Goal: Task Accomplishment & Management: Manage account settings

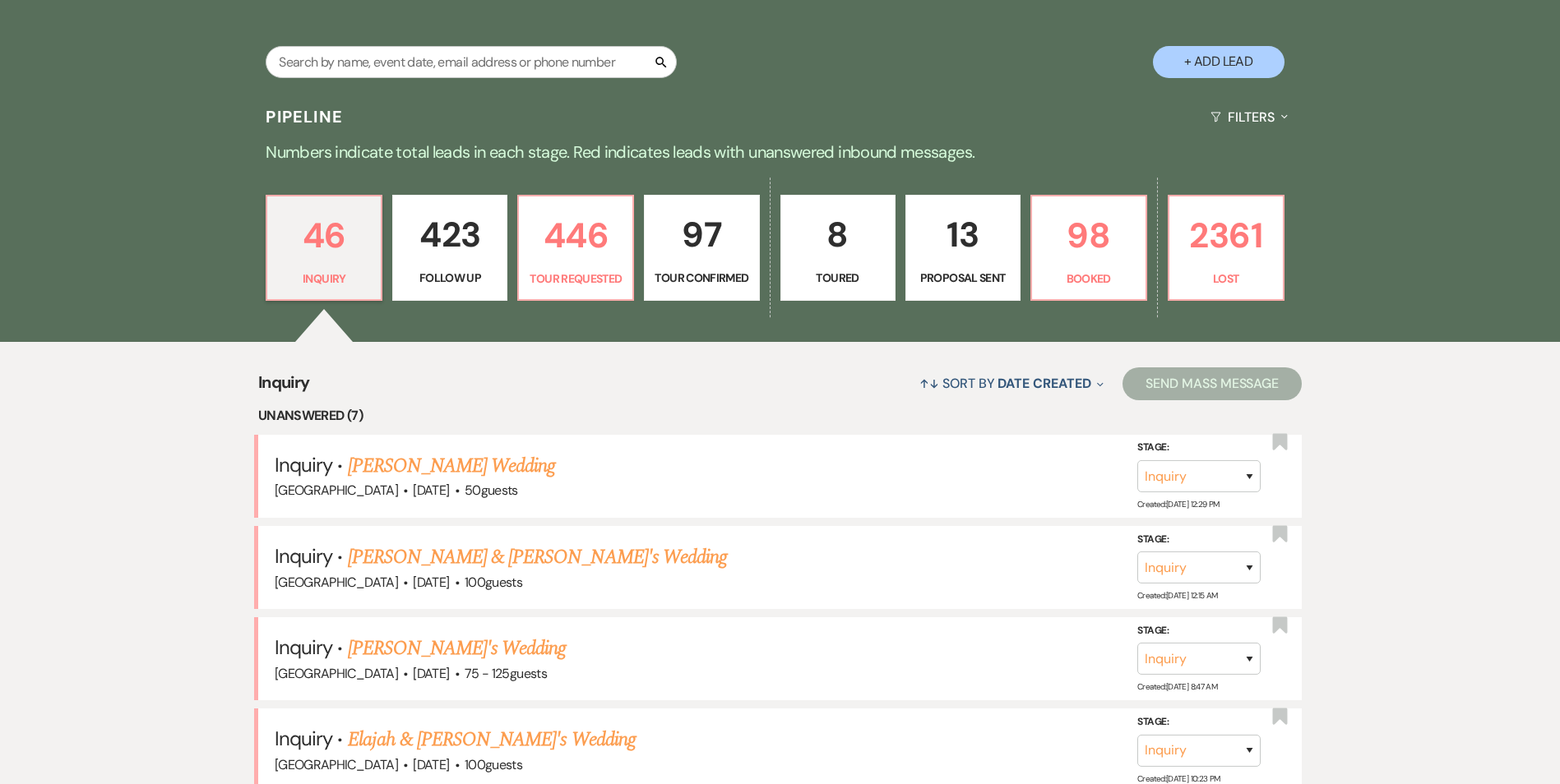
scroll to position [411, 0]
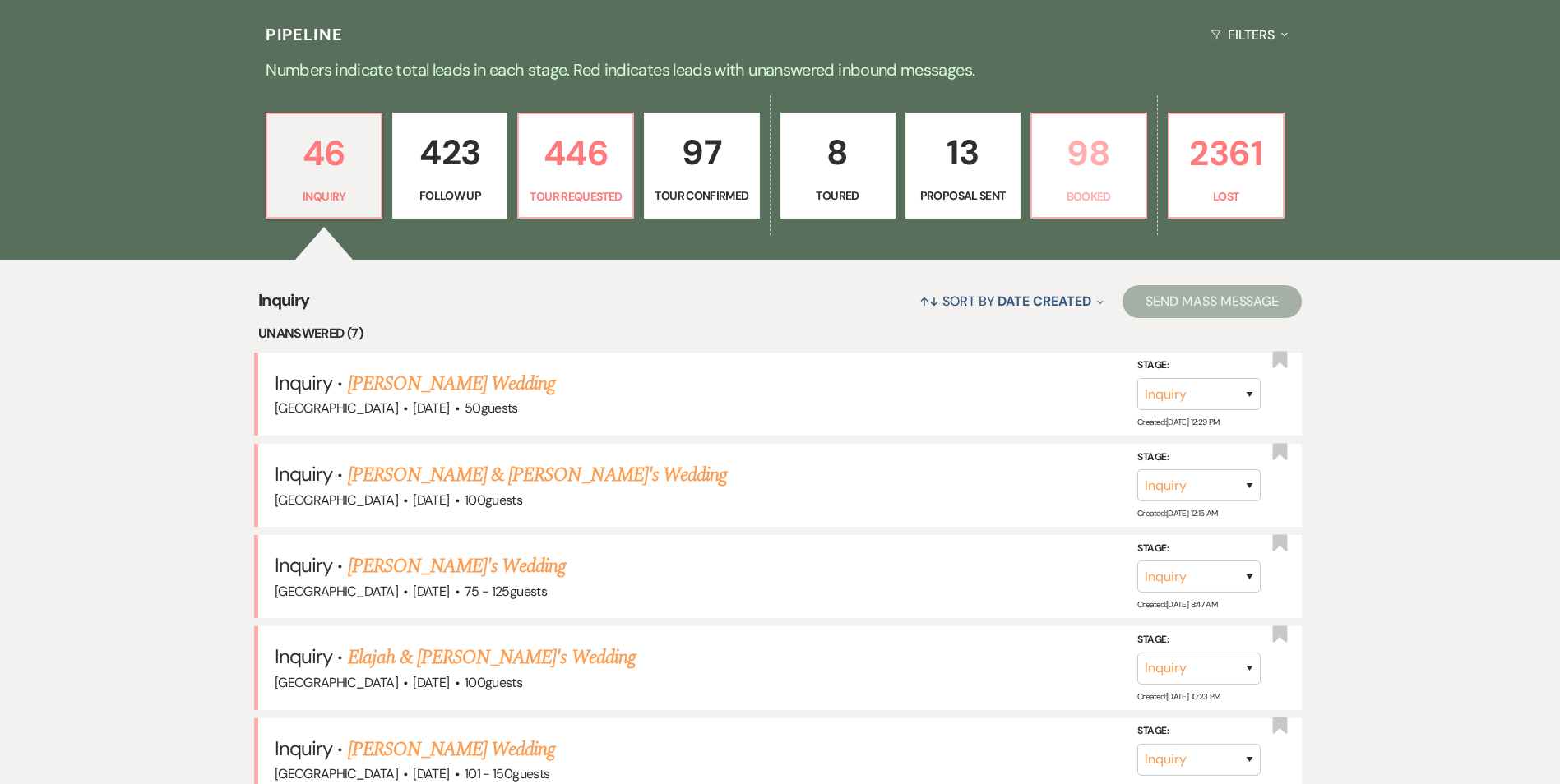
click at [1102, 187] on p "Booked" at bounding box center [1089, 196] width 94 height 18
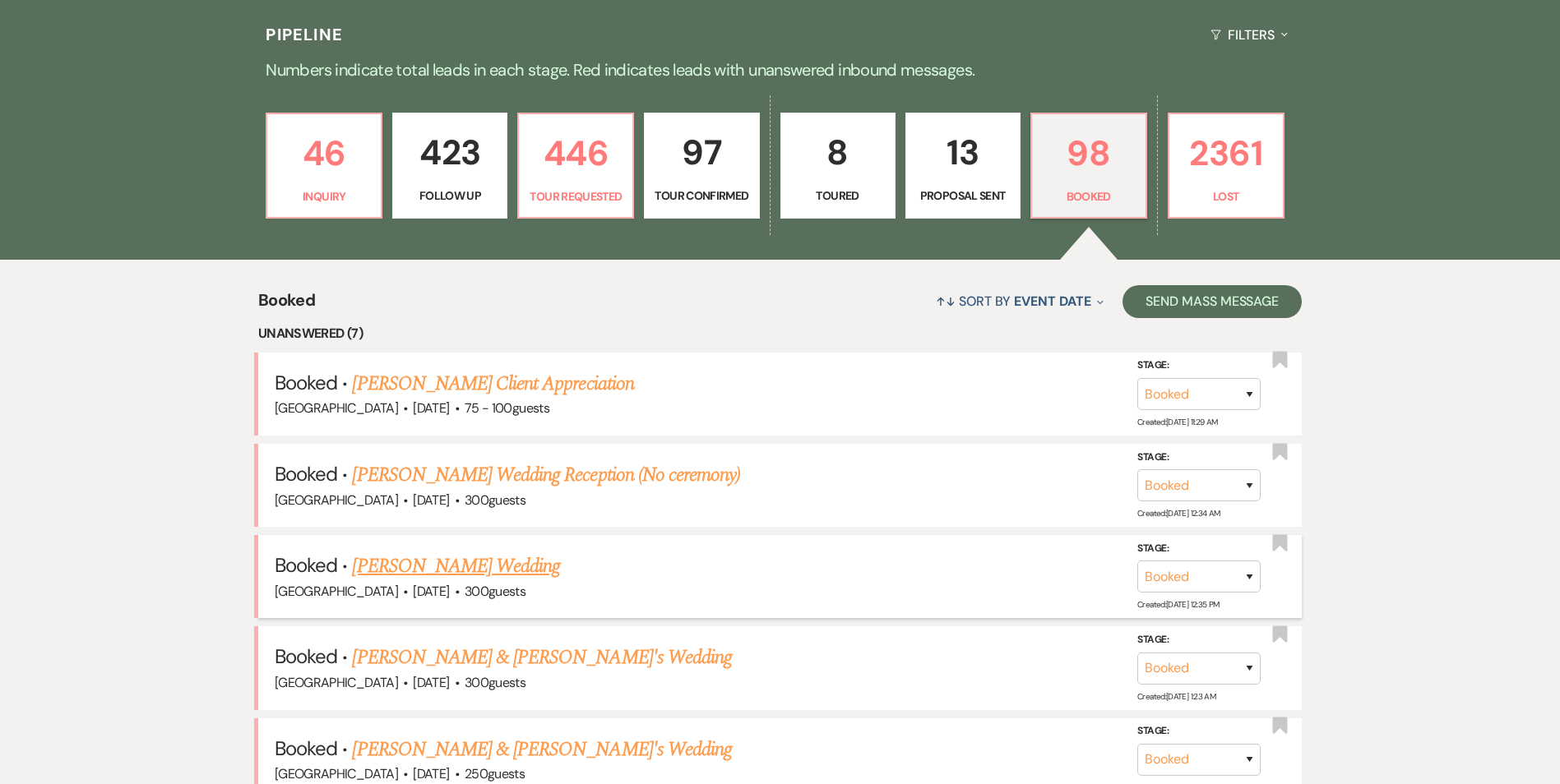
click at [467, 578] on link "[PERSON_NAME] Wedding" at bounding box center [456, 567] width 208 height 30
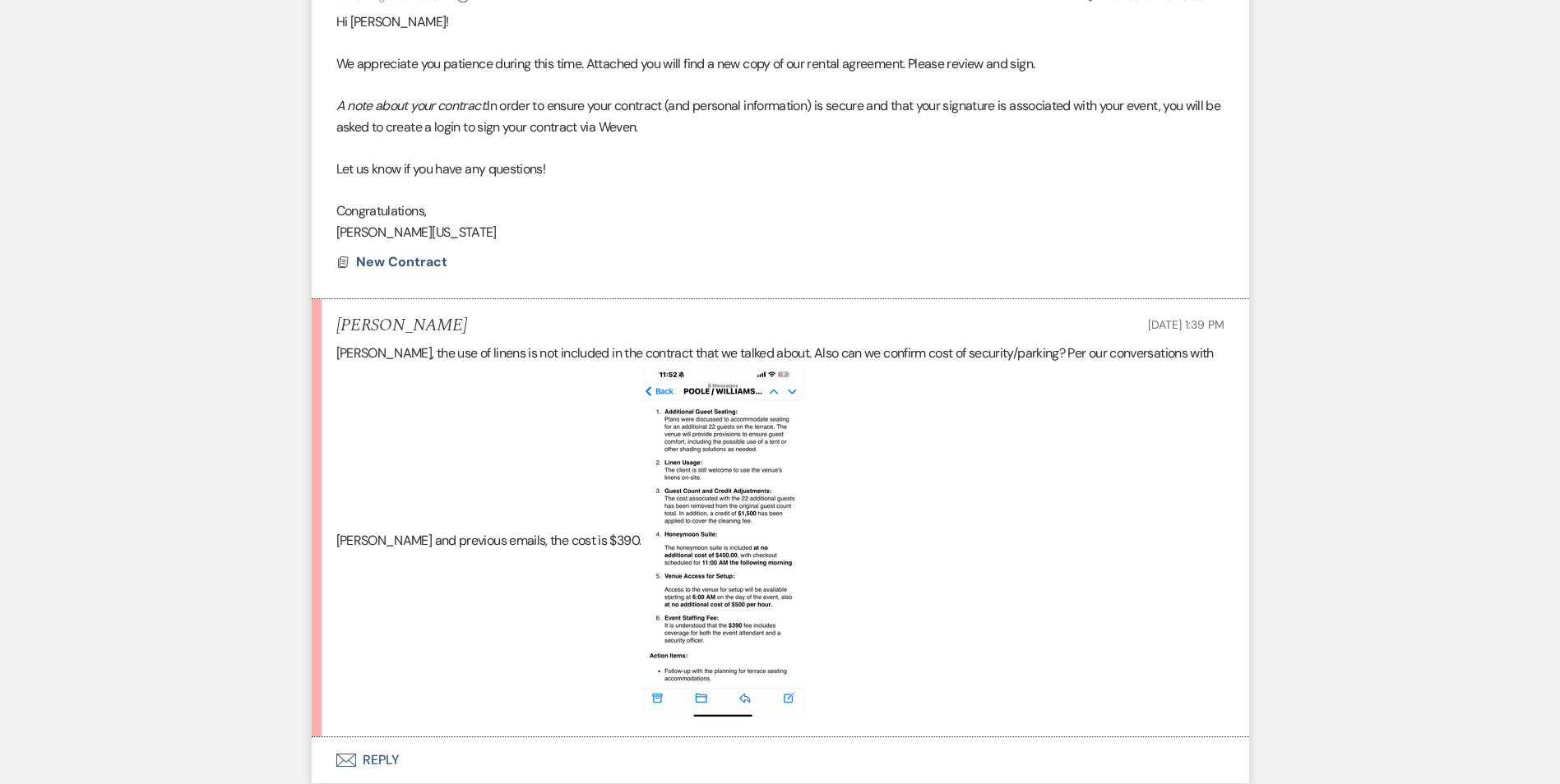
scroll to position [575, 0]
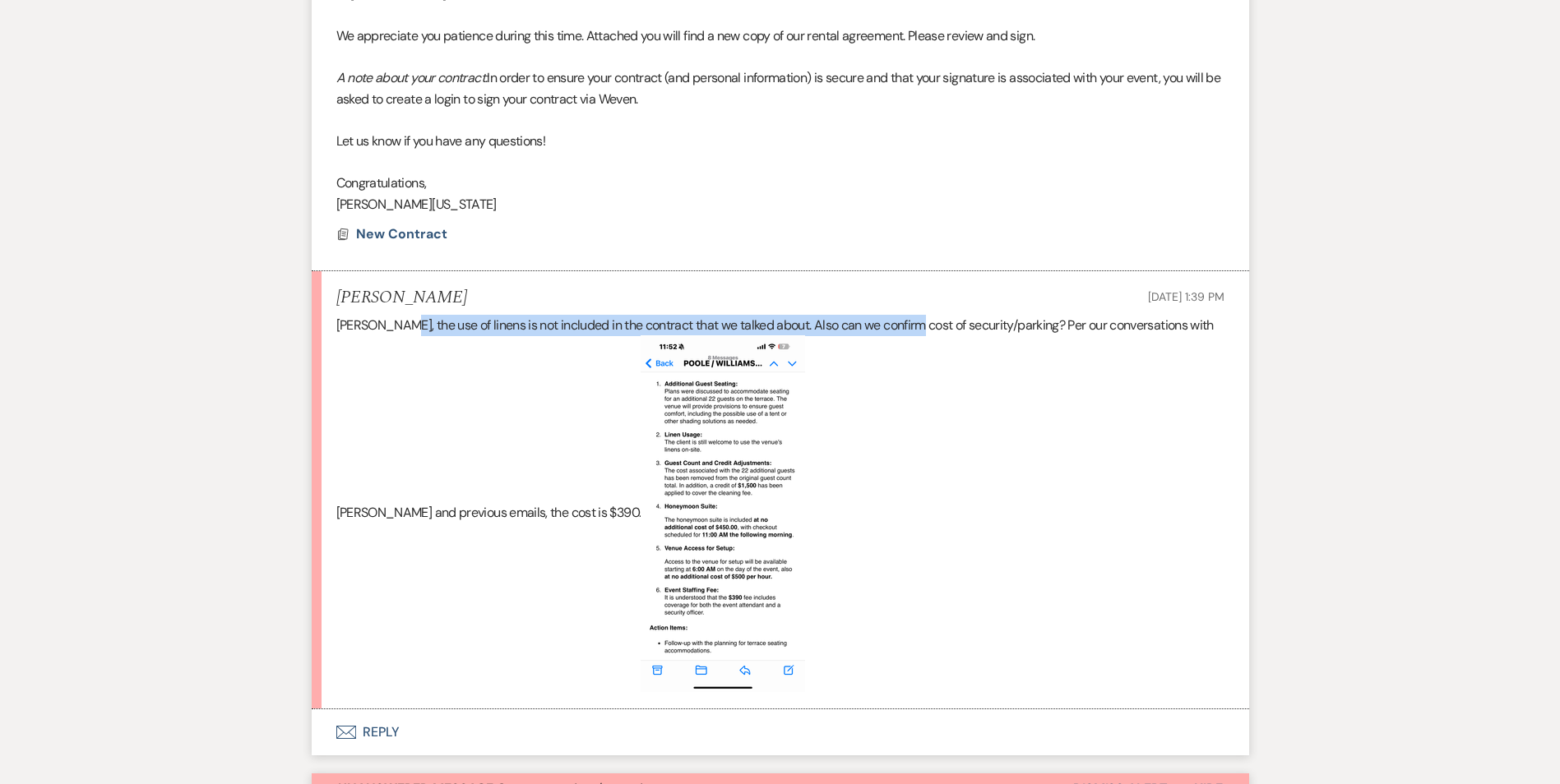
drag, startPoint x: 394, startPoint y: 325, endPoint x: 910, endPoint y: 312, distance: 516.2
click at [910, 312] on li "Shereka Poole Aug 12, 2025, 1:39 PM Imani, the use of linens is not included in…" at bounding box center [780, 490] width 937 height 438
drag, startPoint x: 910, startPoint y: 312, endPoint x: 766, endPoint y: 332, distance: 145.4
click at [766, 332] on span "Imani, the use of linens is not included in the contract that we talked about. …" at bounding box center [775, 419] width 877 height 206
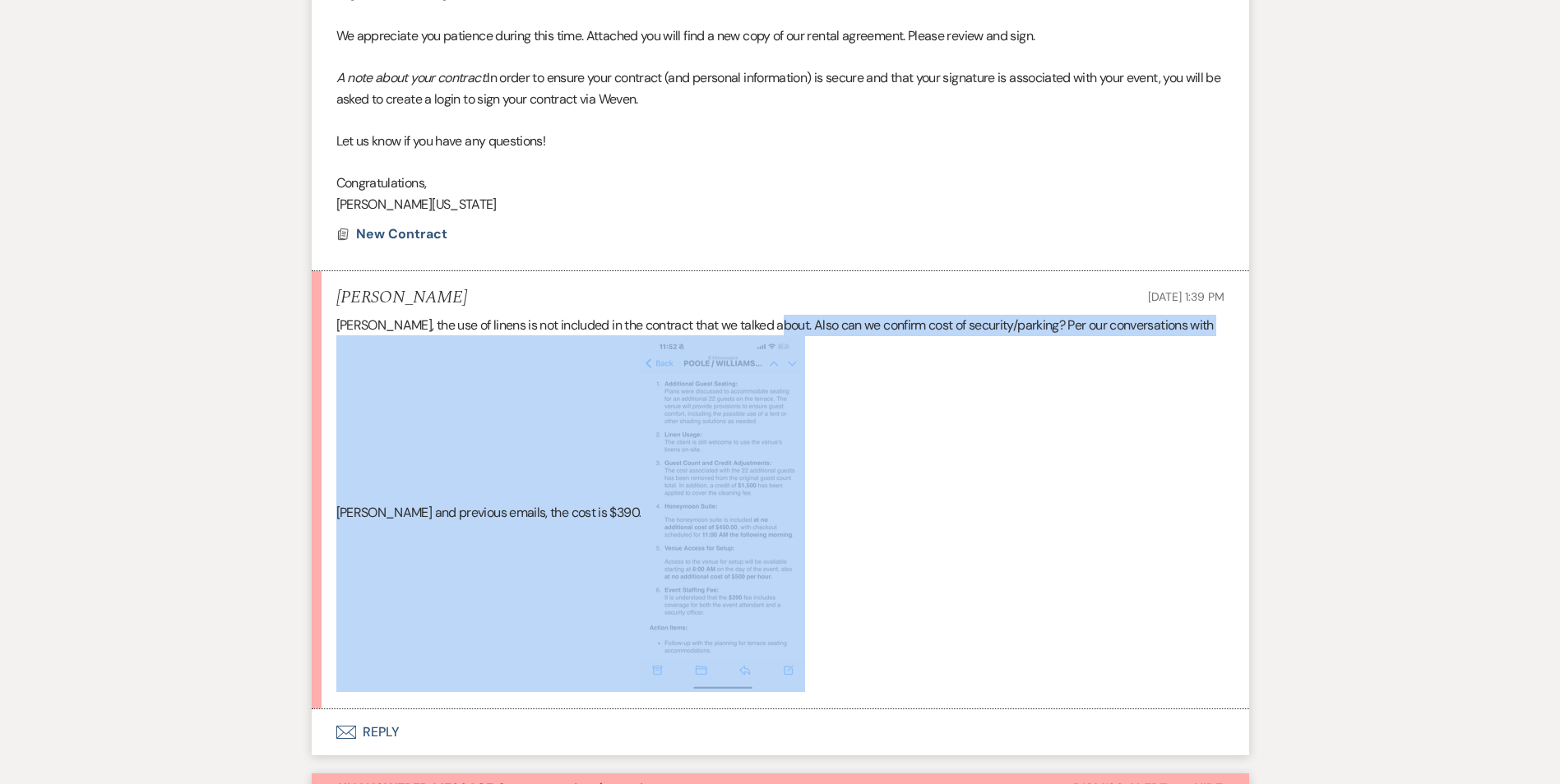
drag, startPoint x: 765, startPoint y: 332, endPoint x: 1123, endPoint y: 343, distance: 358.2
click at [1123, 343] on p "Imani, the use of linens is not included in the contract that we talked about. …" at bounding box center [780, 504] width 888 height 378
drag, startPoint x: 1123, startPoint y: 343, endPoint x: 1018, endPoint y: 452, distance: 151.3
click at [1018, 452] on p "Imani, the use of linens is not included in the contract that we talked about. …" at bounding box center [780, 504] width 888 height 378
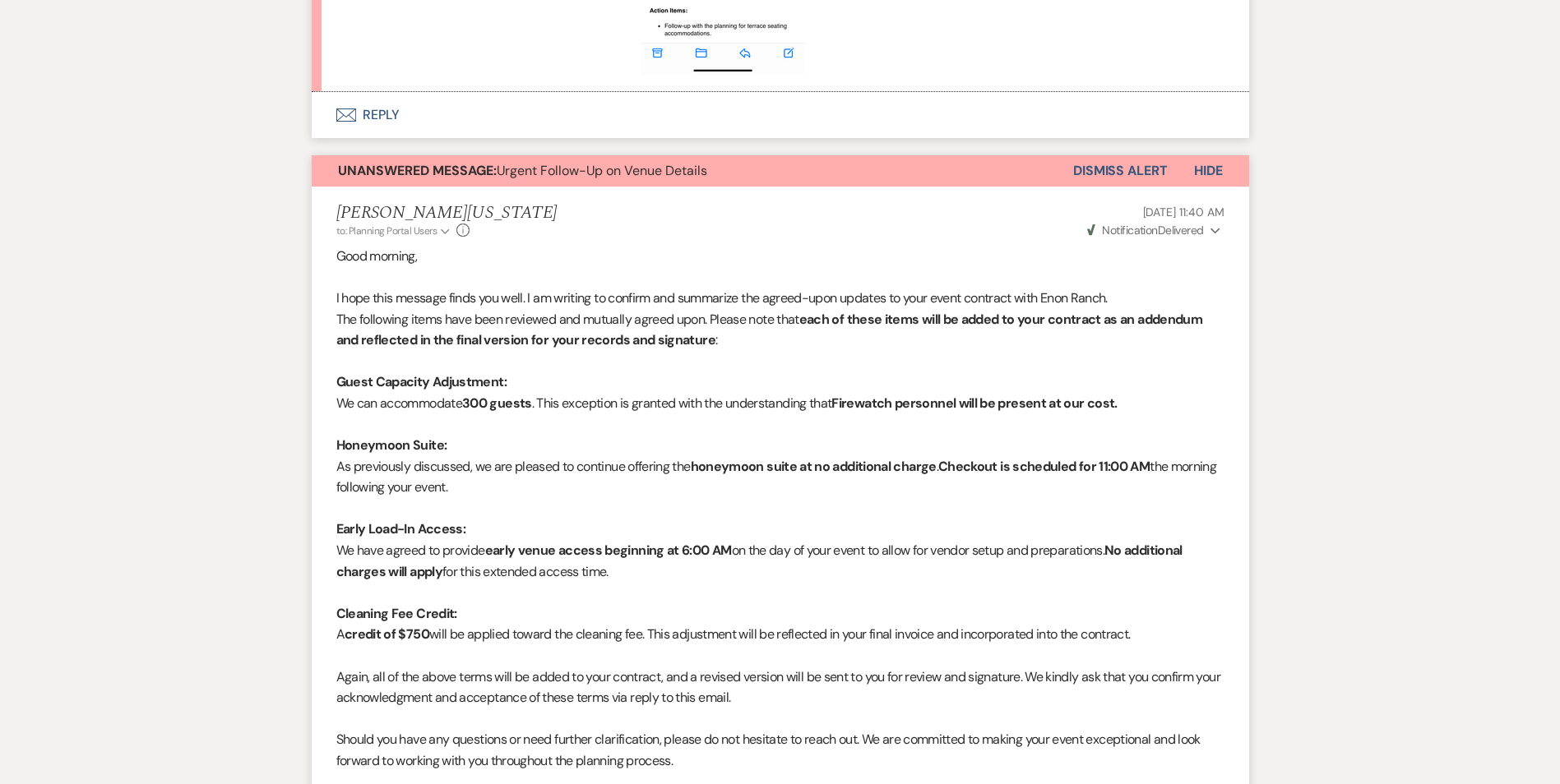
scroll to position [1808, 0]
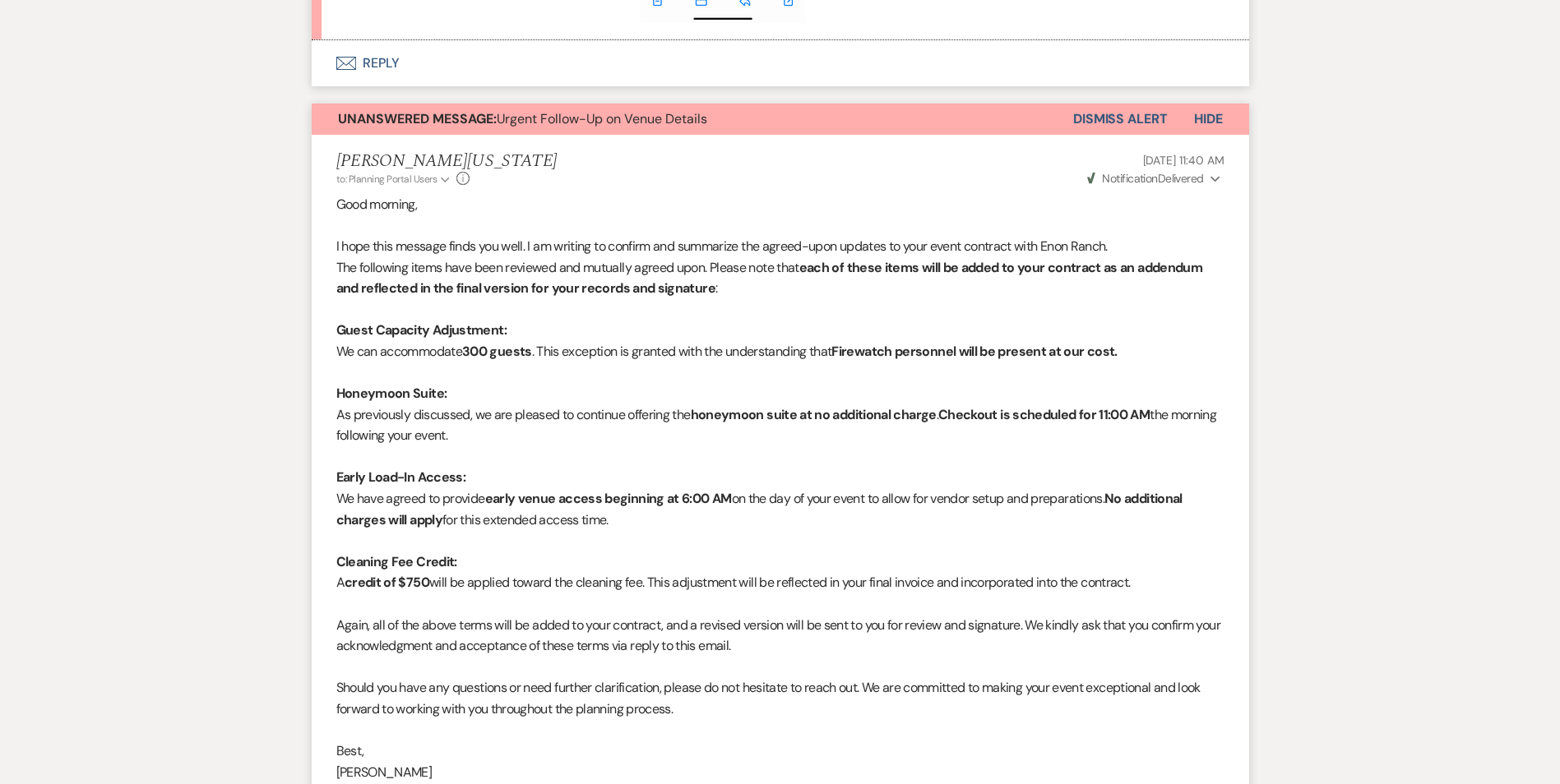
click at [803, 396] on p "Honeymoon Suite:" at bounding box center [780, 393] width 888 height 22
click at [802, 395] on p "Honeymoon Suite:" at bounding box center [780, 393] width 888 height 22
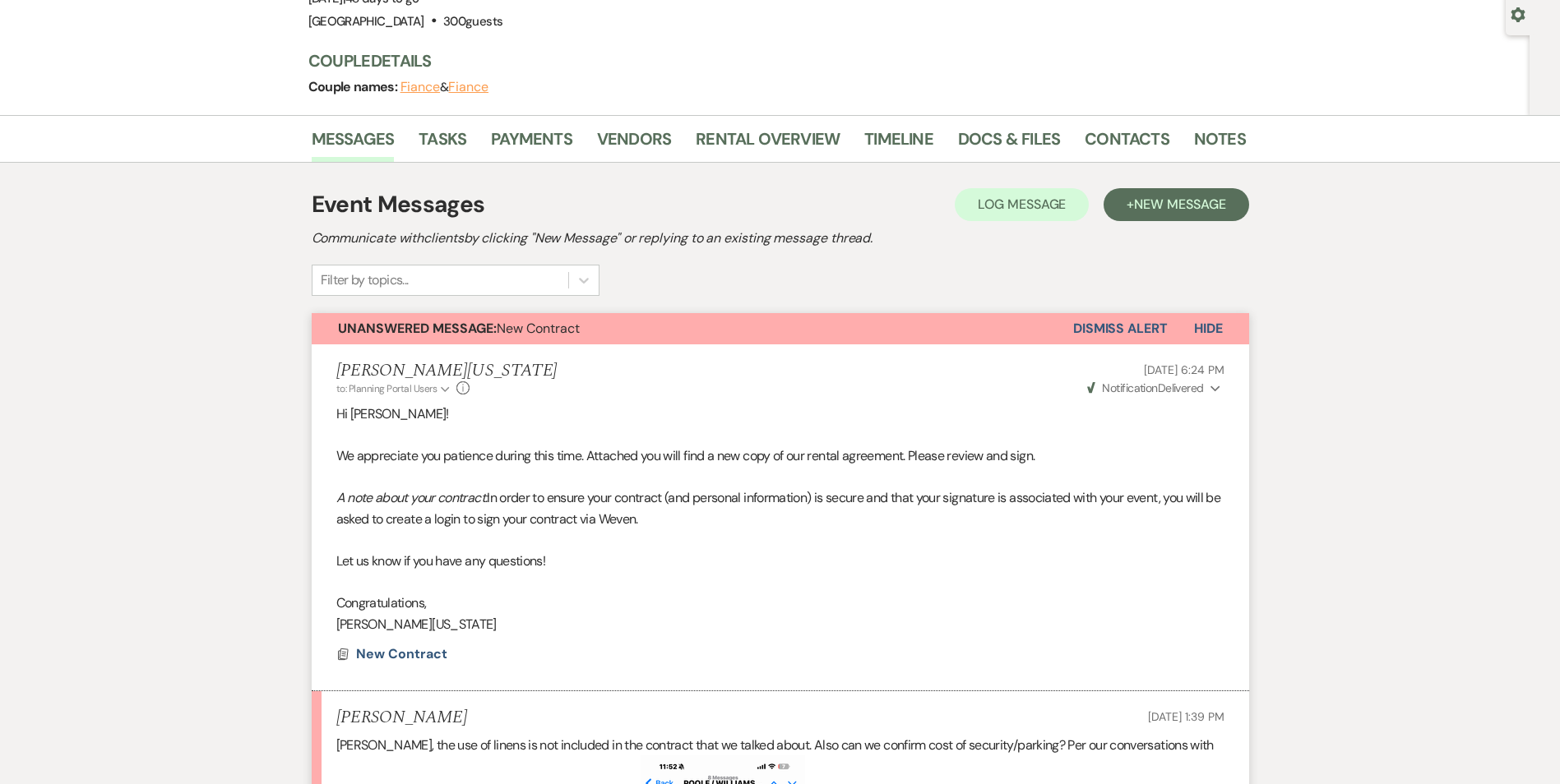
scroll to position [0, 0]
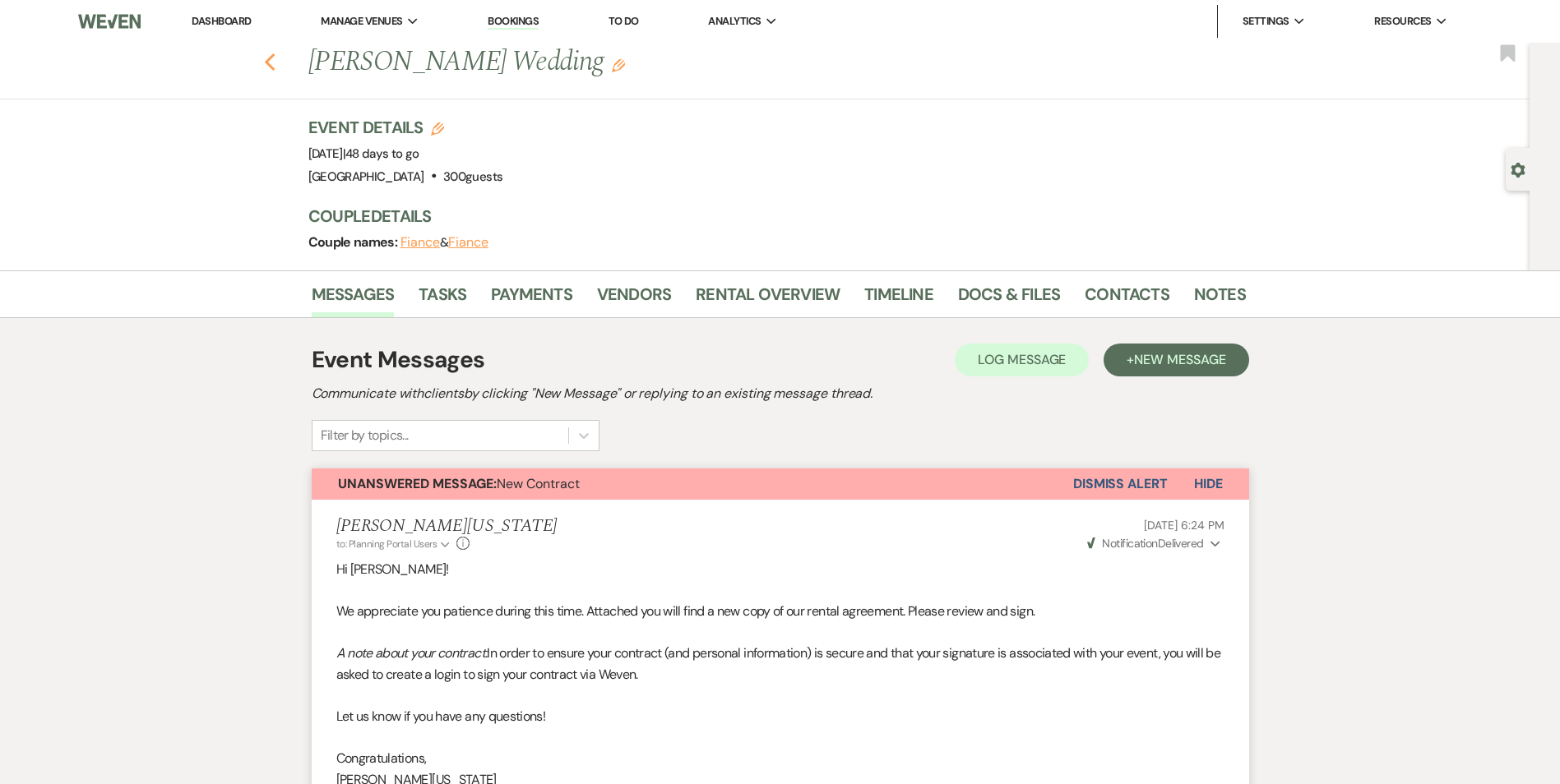
click at [274, 62] on use "button" at bounding box center [269, 62] width 11 height 18
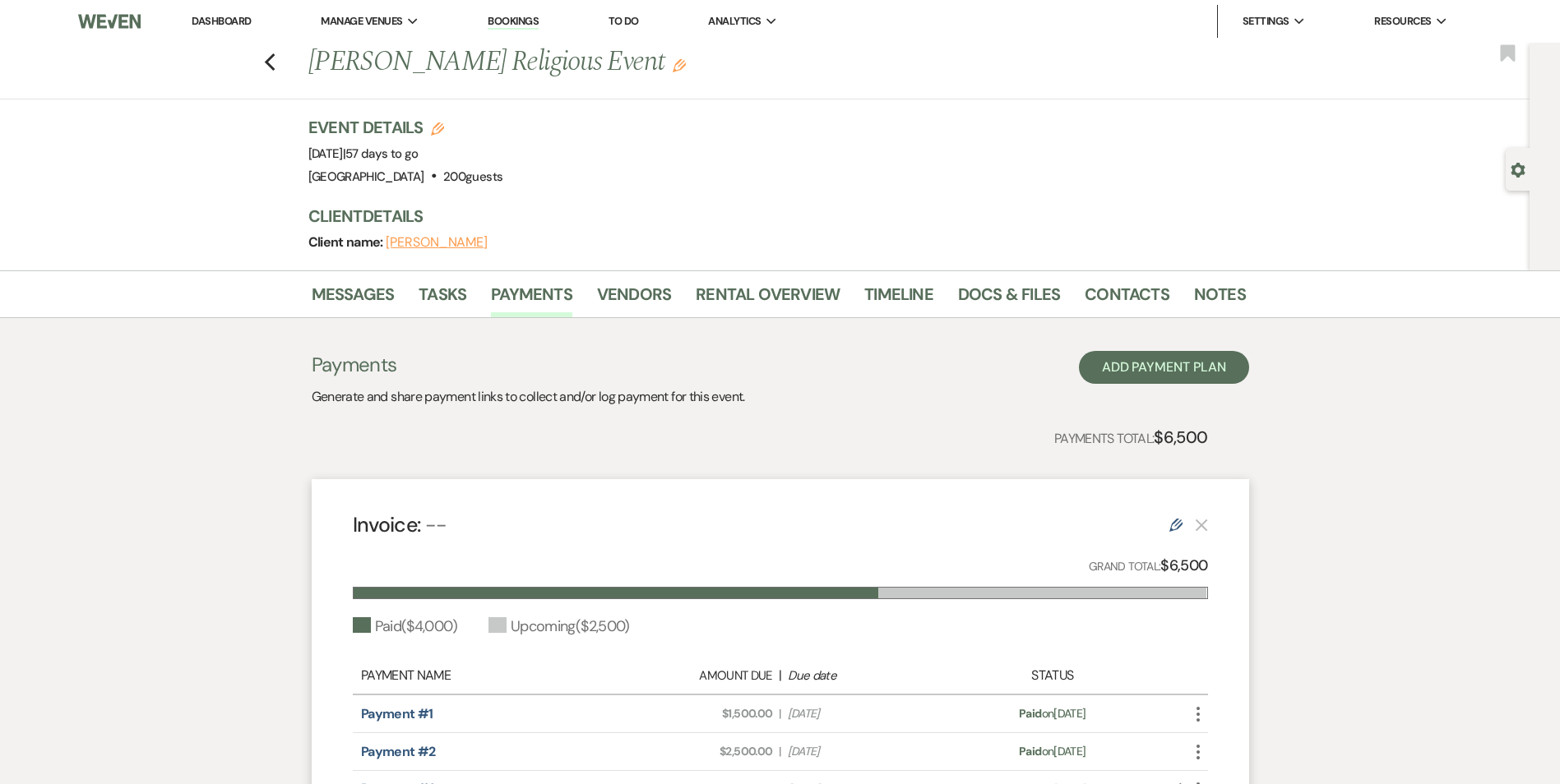
click at [506, 12] on li "Bookings" at bounding box center [513, 21] width 68 height 32
click at [506, 20] on link "Bookings" at bounding box center [513, 22] width 51 height 16
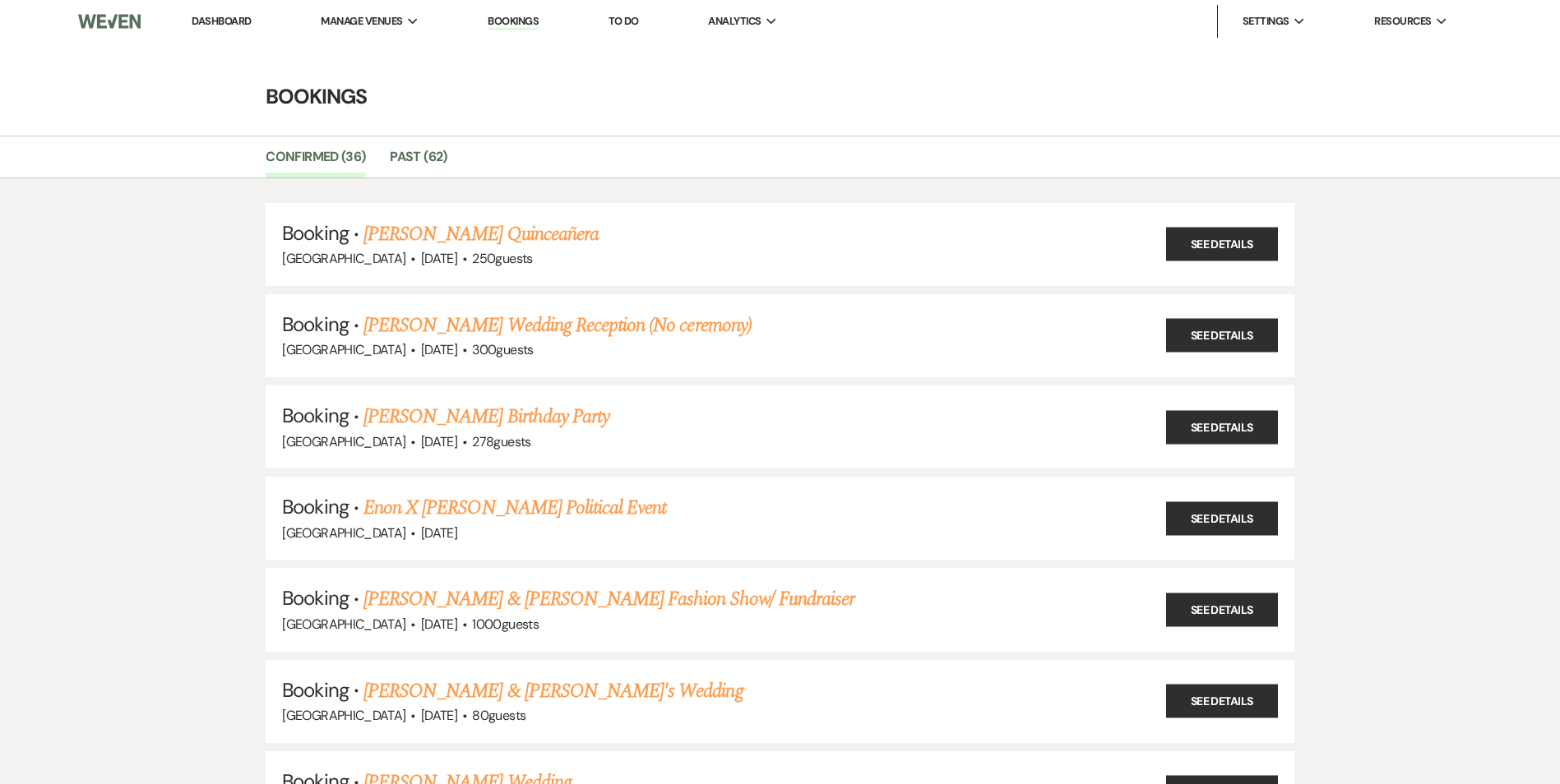
click at [213, 20] on link "Dashboard" at bounding box center [221, 21] width 59 height 14
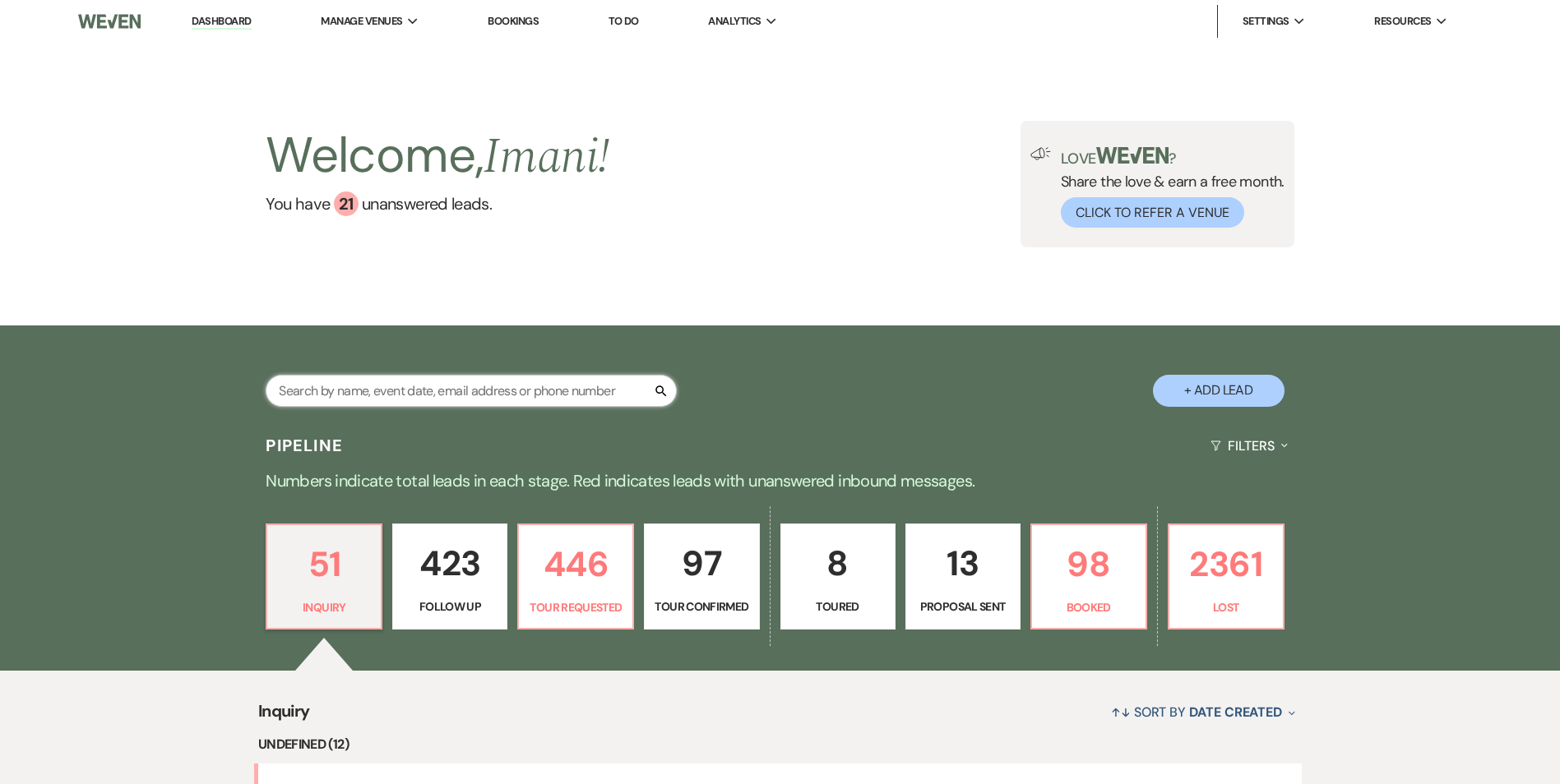
click at [369, 382] on input "text" at bounding box center [471, 391] width 411 height 32
click at [369, 383] on input "text" at bounding box center [471, 391] width 411 height 32
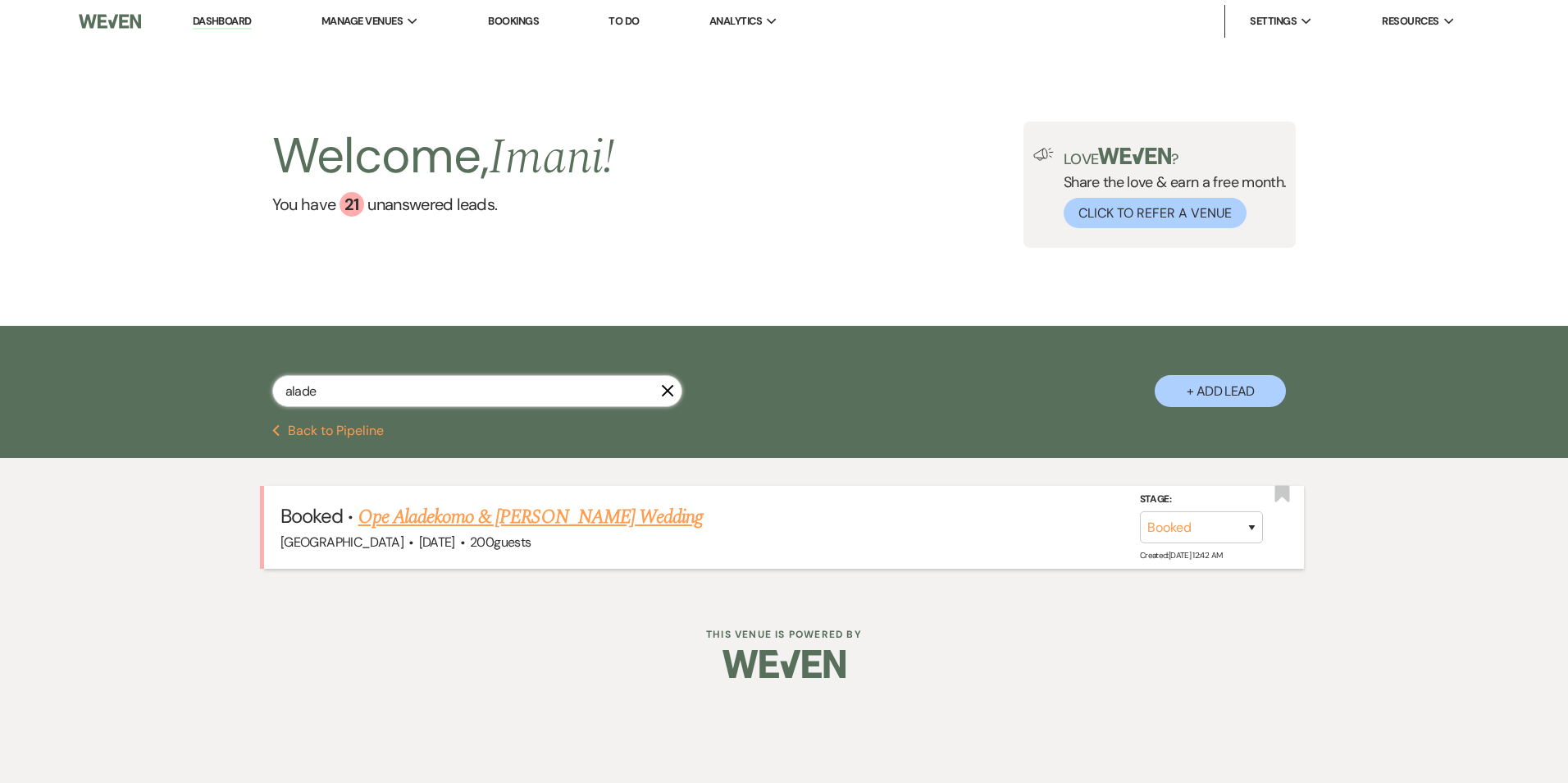
type input "alade"
click at [450, 516] on link "Ope Aladekomo & [PERSON_NAME] Wedding" at bounding box center [530, 517] width 345 height 29
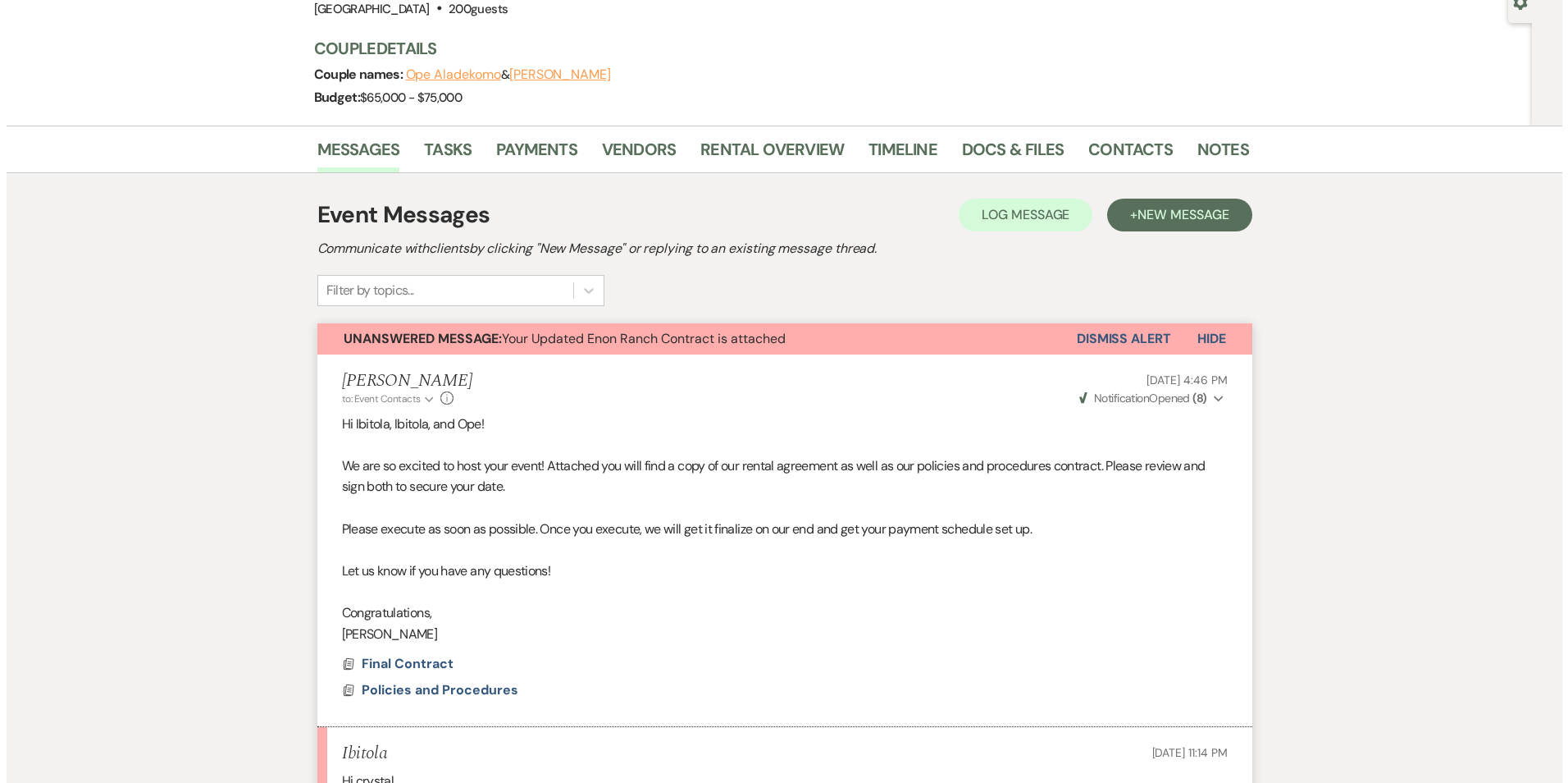
scroll to position [247, 0]
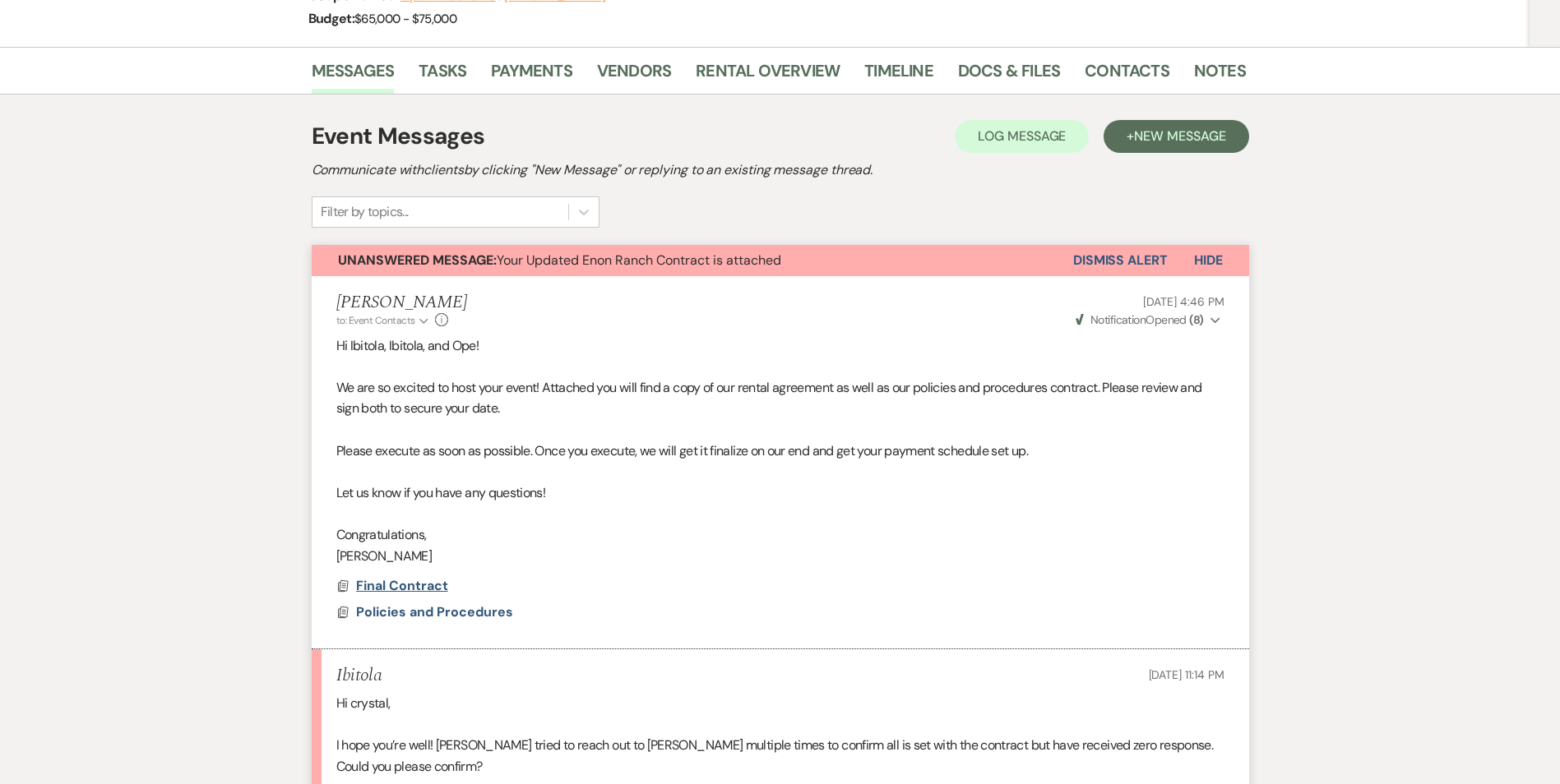
click at [402, 583] on span "Final Contract" at bounding box center [403, 586] width 93 height 18
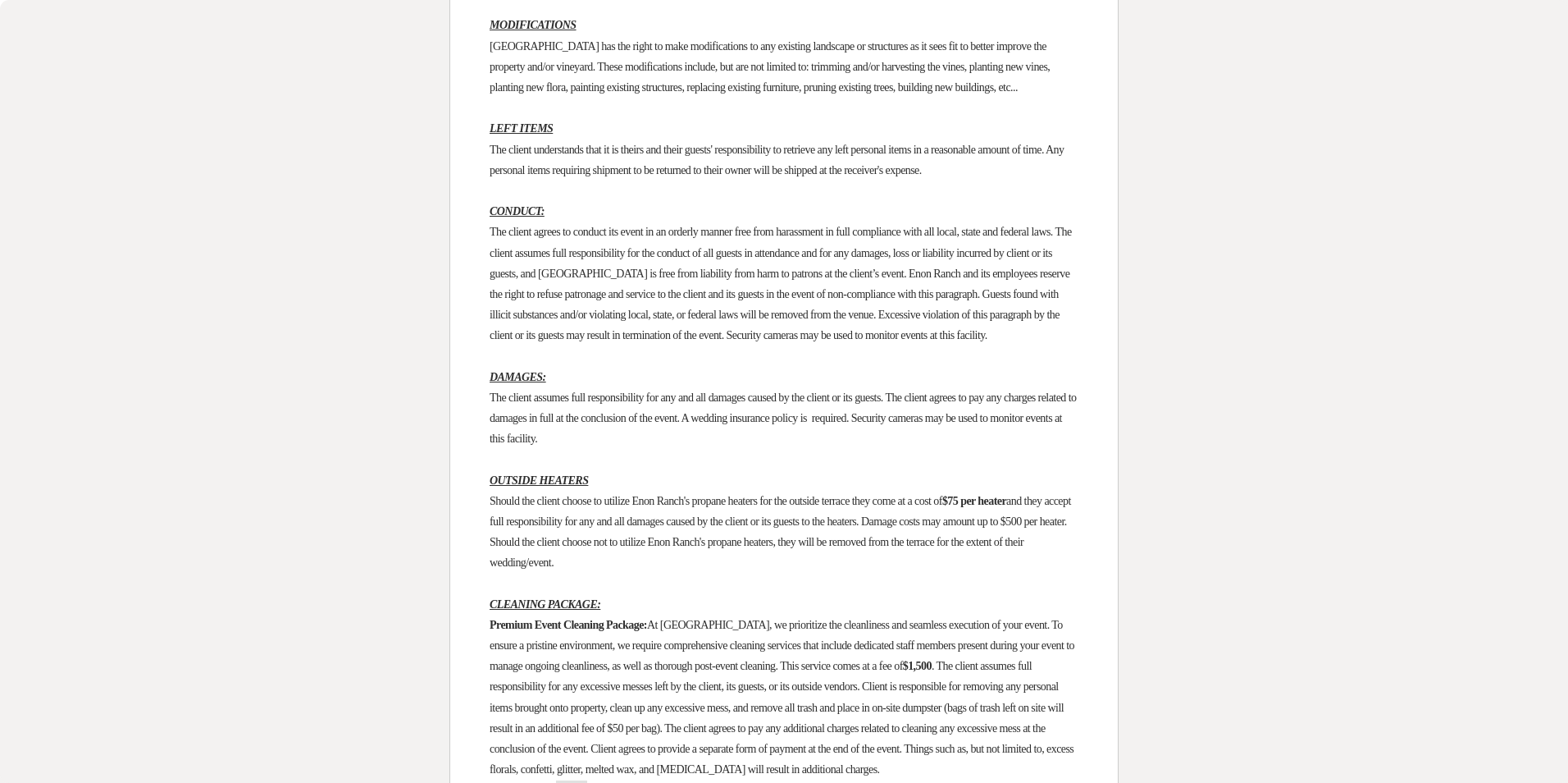
scroll to position [2878, 0]
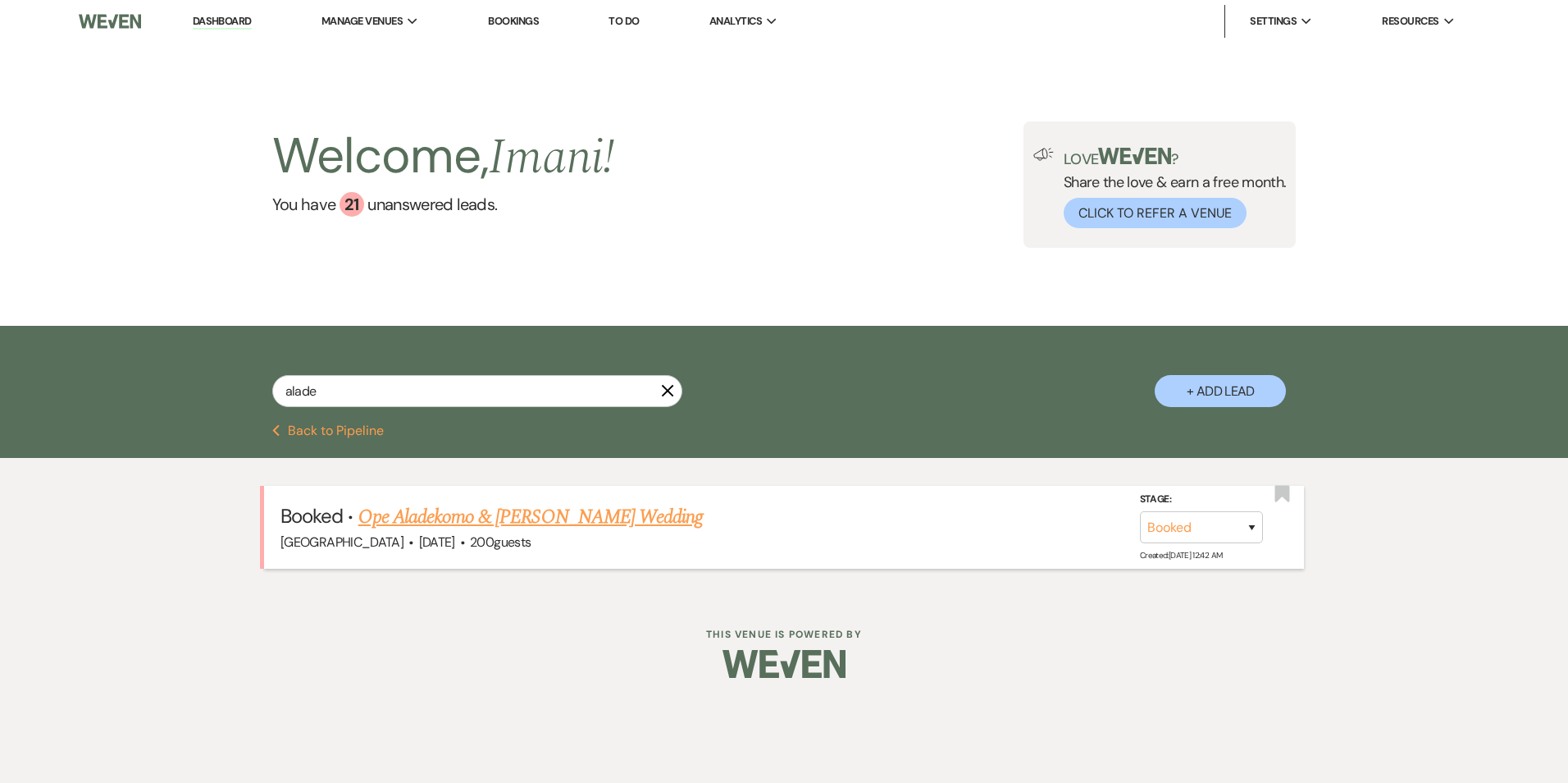
click at [429, 516] on link "Ope Aladekomo & [PERSON_NAME] Wedding" at bounding box center [530, 517] width 345 height 29
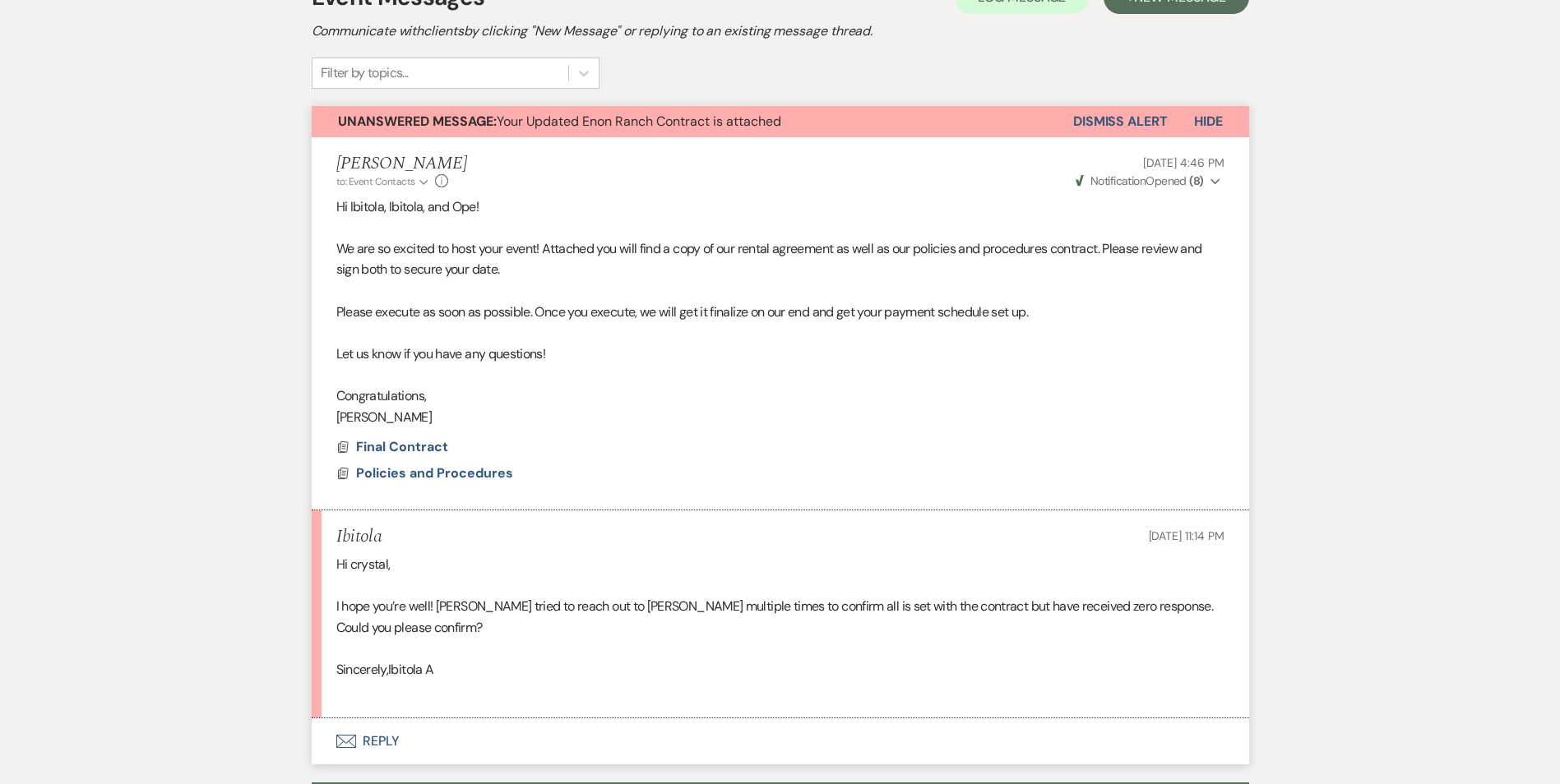
scroll to position [411, 0]
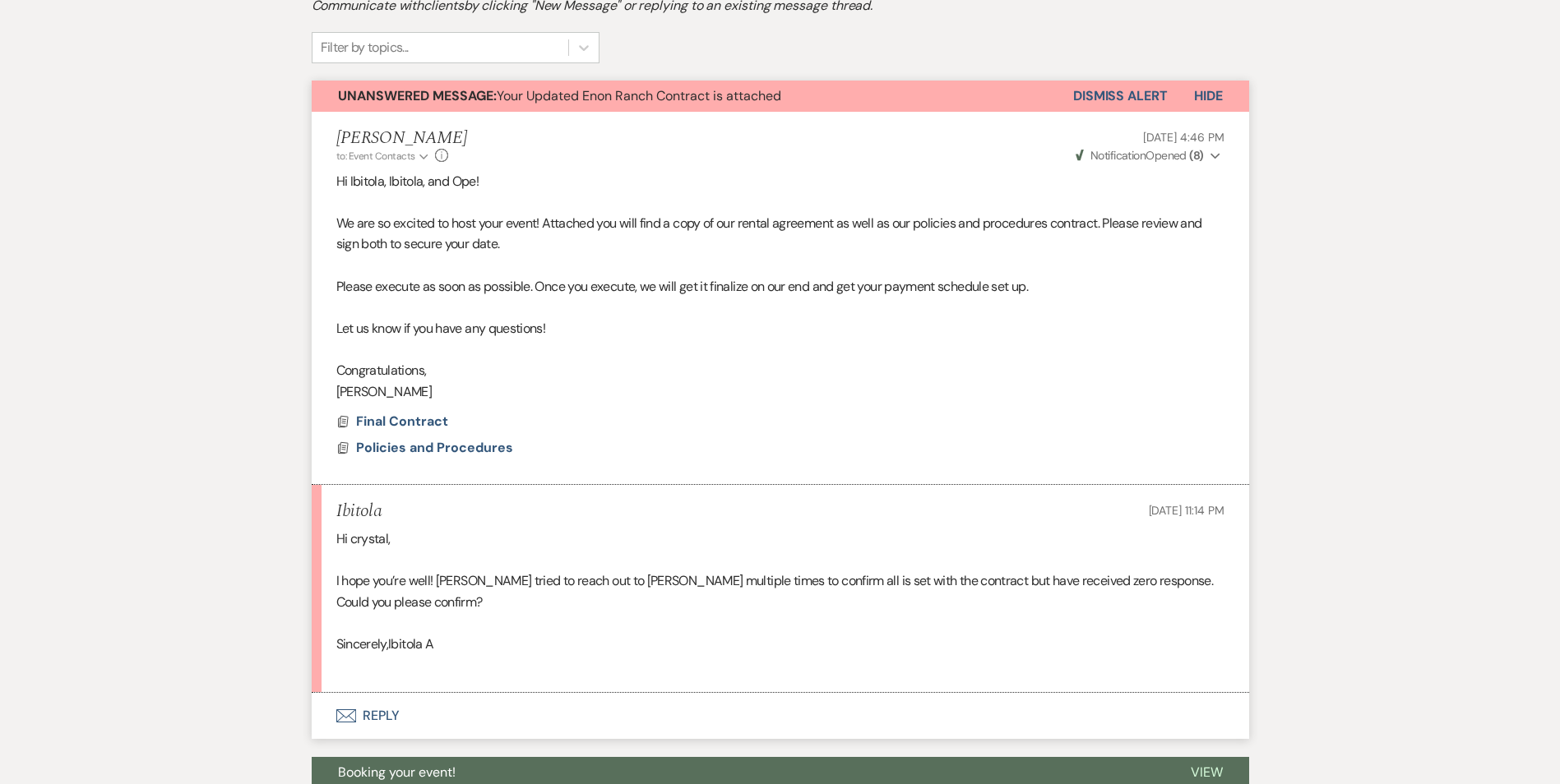
click at [494, 531] on div "Hi crystal, I hope you’re well! [PERSON_NAME] tried to reach out to [PERSON_NAM…" at bounding box center [780, 602] width 888 height 148
